Goal: Task Accomplishment & Management: Manage account settings

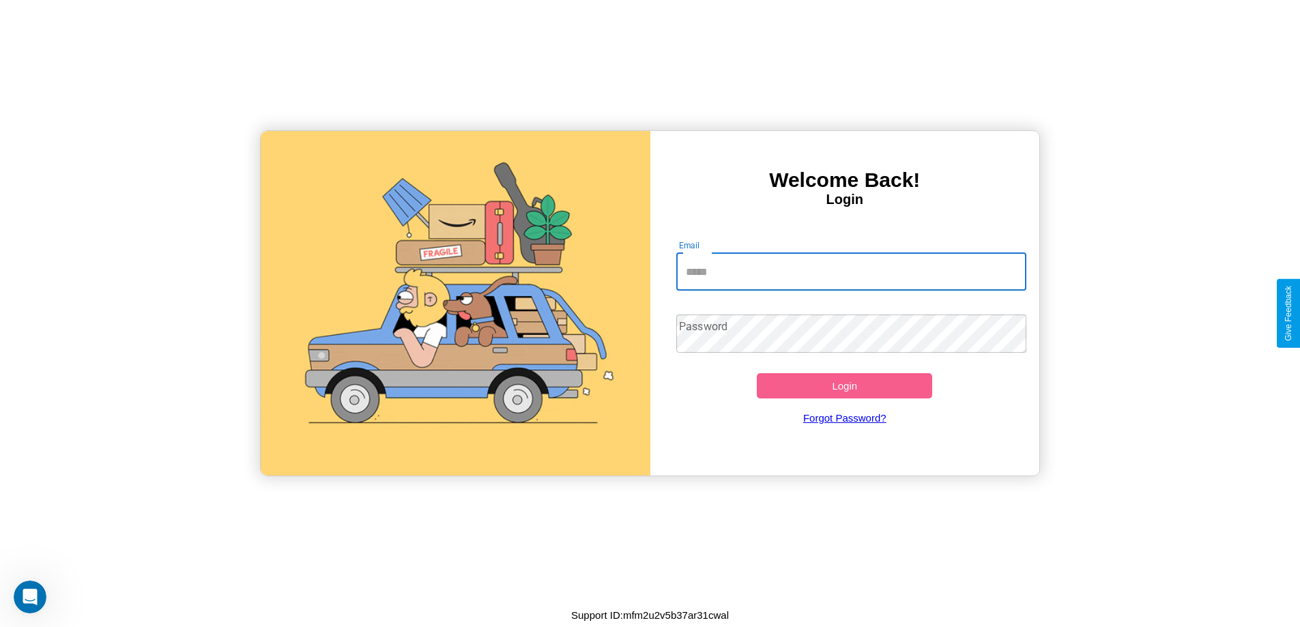
click at [851, 272] on input "Email" at bounding box center [852, 272] width 350 height 38
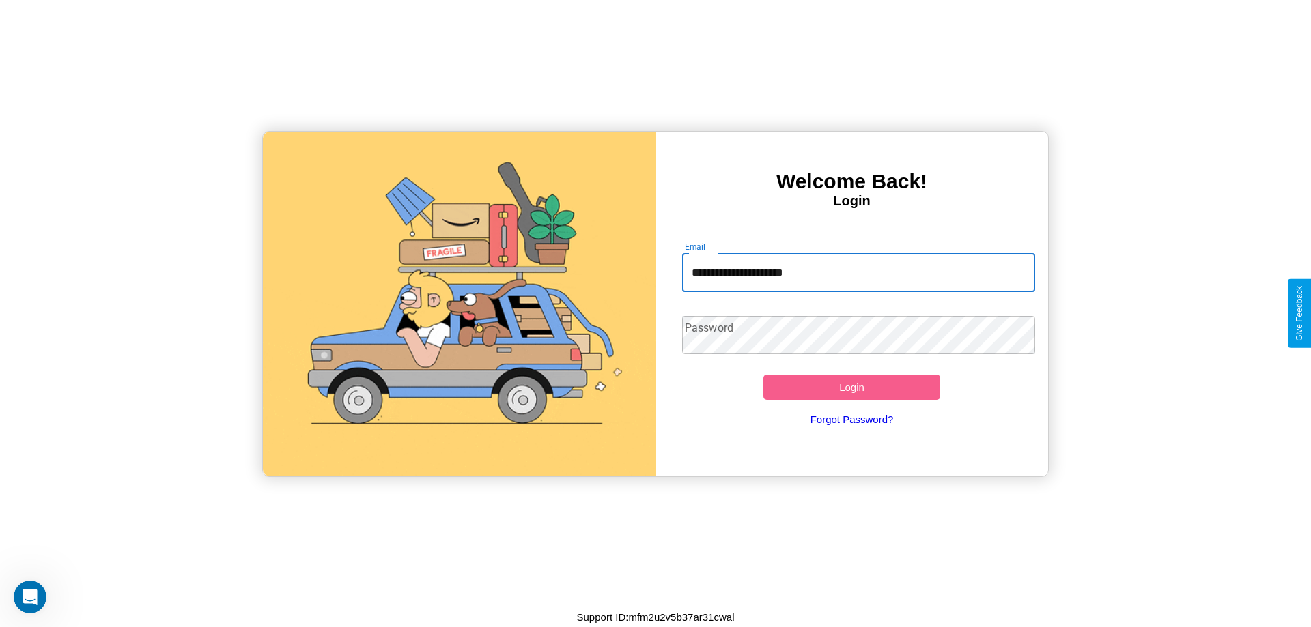
type input "**********"
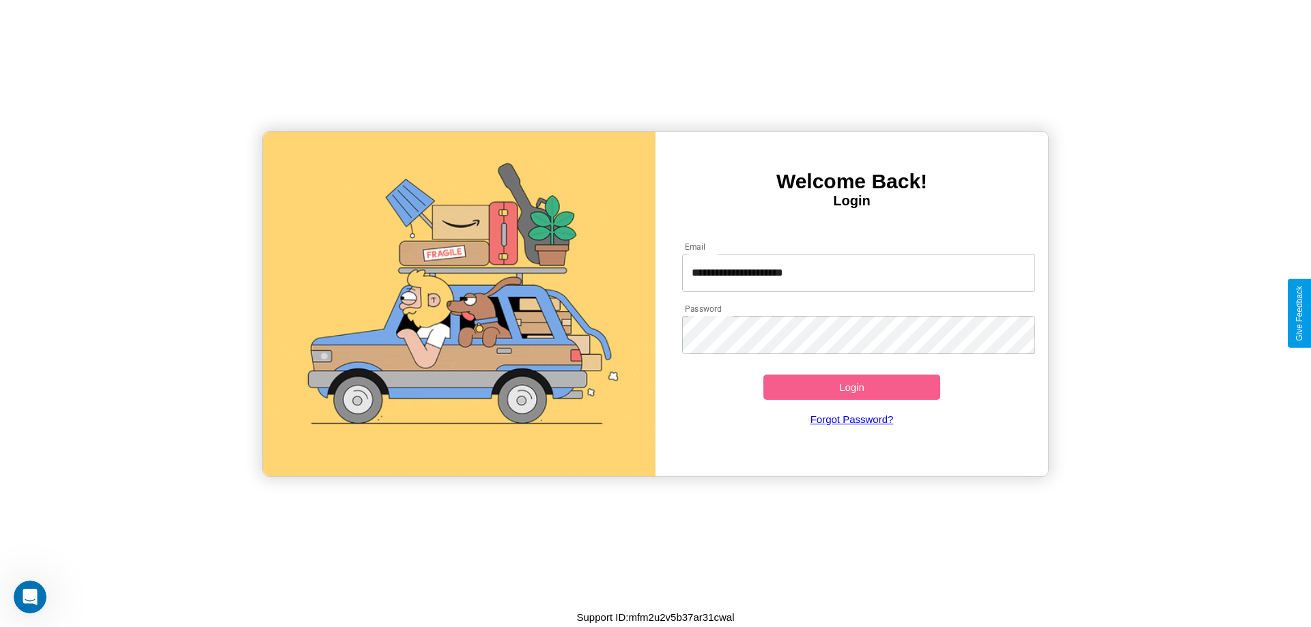
click at [851, 387] on button "Login" at bounding box center [851, 387] width 177 height 25
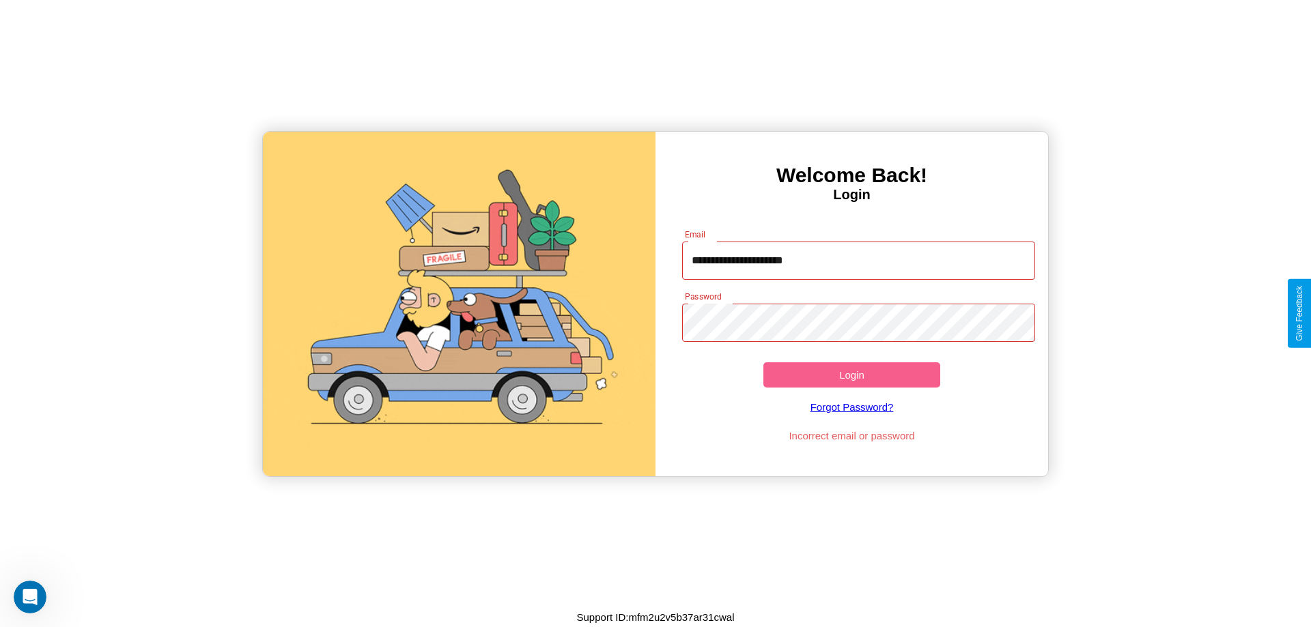
click at [851, 375] on button "Login" at bounding box center [851, 374] width 177 height 25
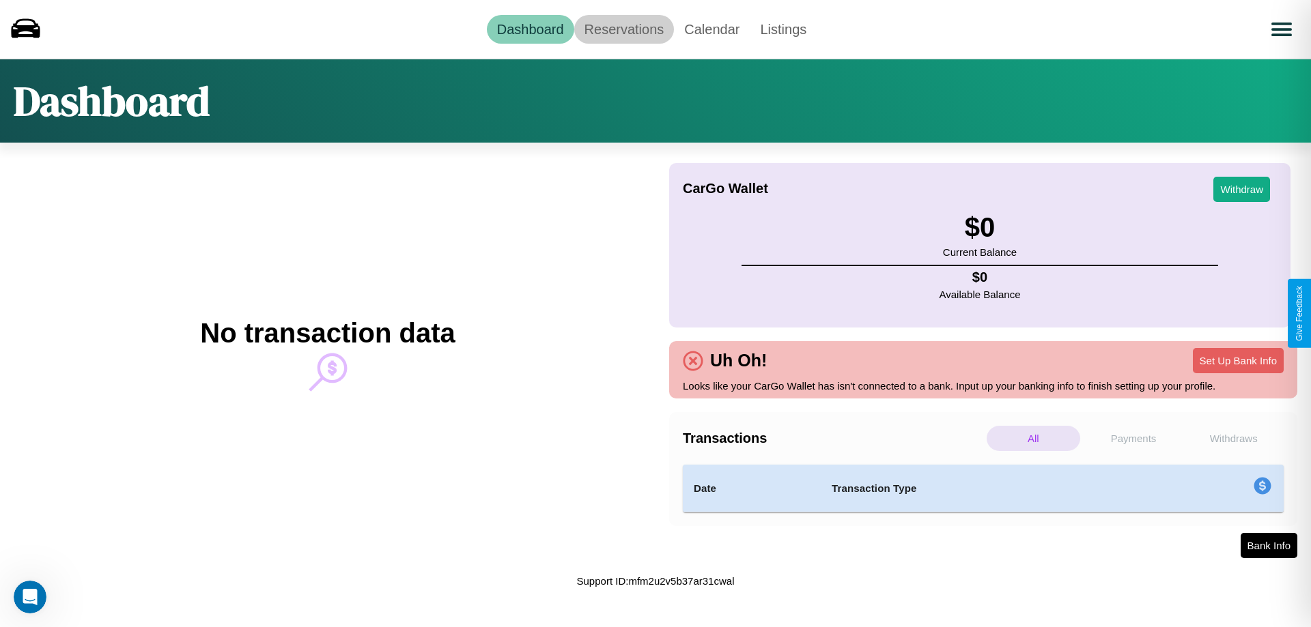
click at [623, 29] on link "Reservations" at bounding box center [624, 29] width 100 height 29
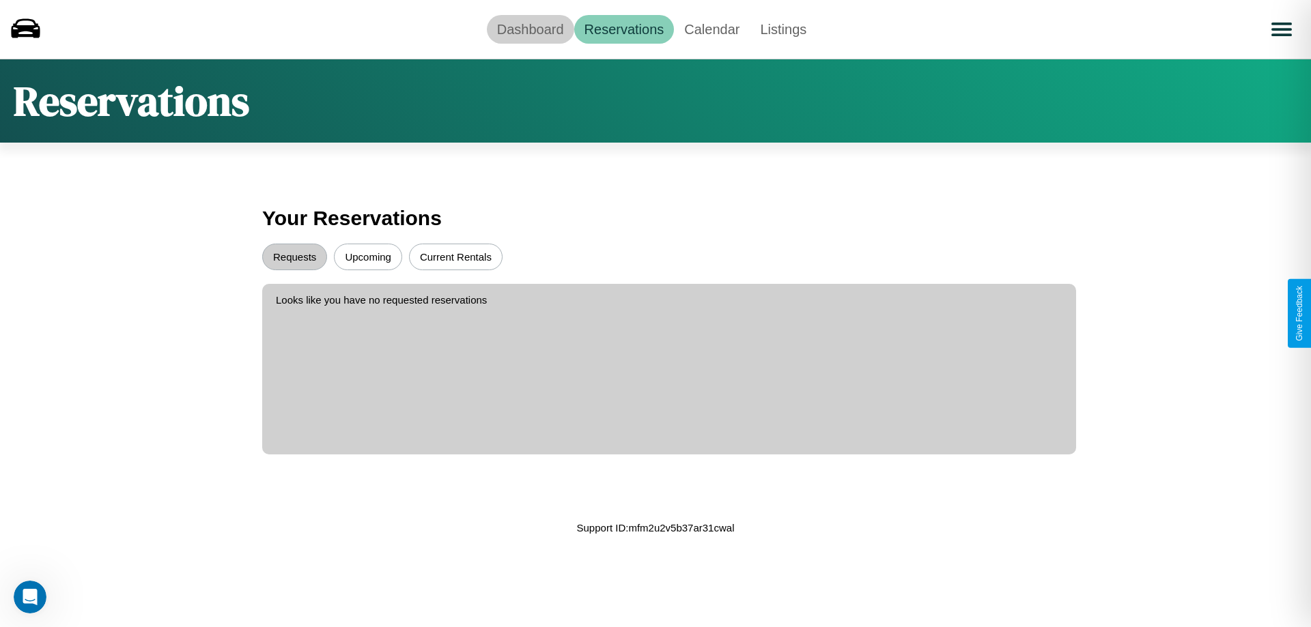
click at [530, 29] on link "Dashboard" at bounding box center [530, 29] width 87 height 29
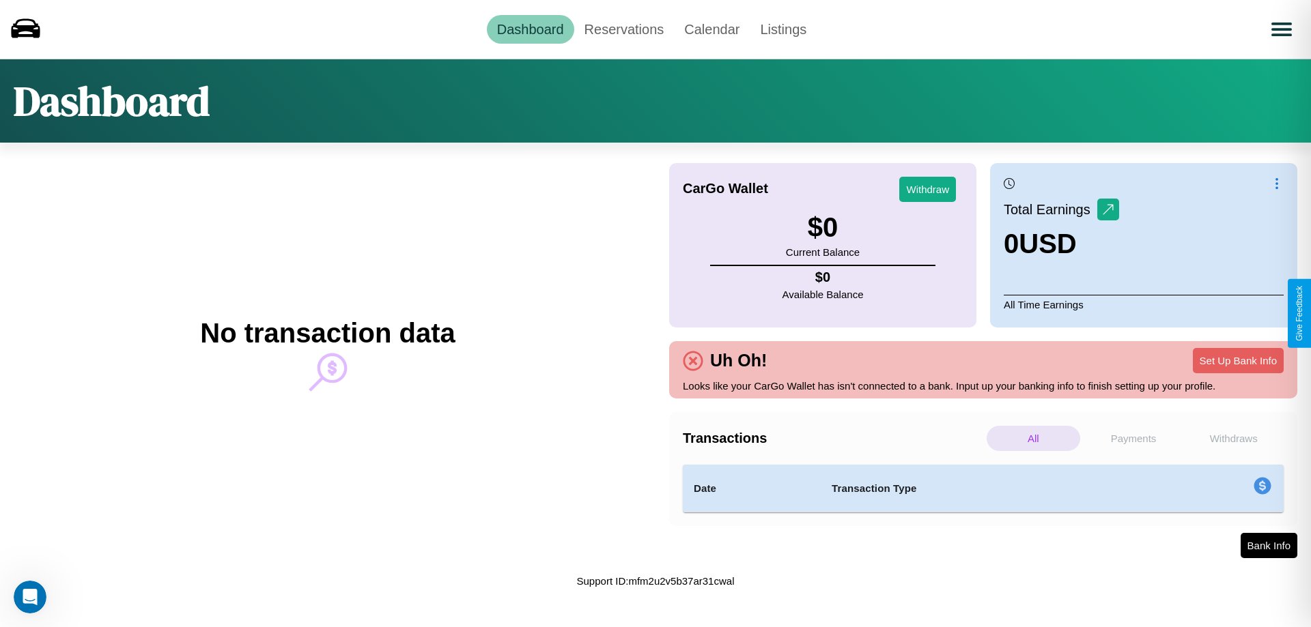
click at [1133, 438] on p "Payments" at bounding box center [1134, 438] width 94 height 25
click at [1233, 438] on p "Withdraws" at bounding box center [1233, 438] width 94 height 25
click at [1133, 438] on p "Payments" at bounding box center [1134, 438] width 94 height 25
click at [1233, 438] on p "Withdraws" at bounding box center [1233, 438] width 94 height 25
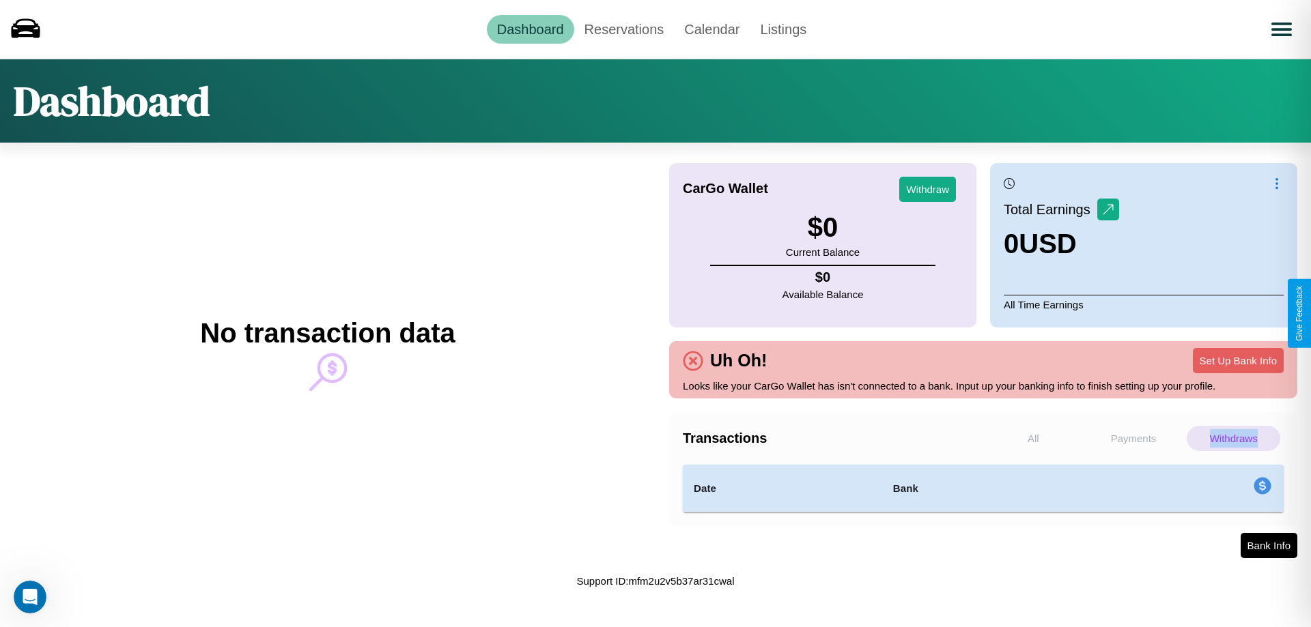
click at [1233, 438] on p "Withdraws" at bounding box center [1233, 438] width 94 height 25
click at [1033, 438] on p "All" at bounding box center [1033, 438] width 94 height 25
